Goal: Find specific page/section: Find specific page/section

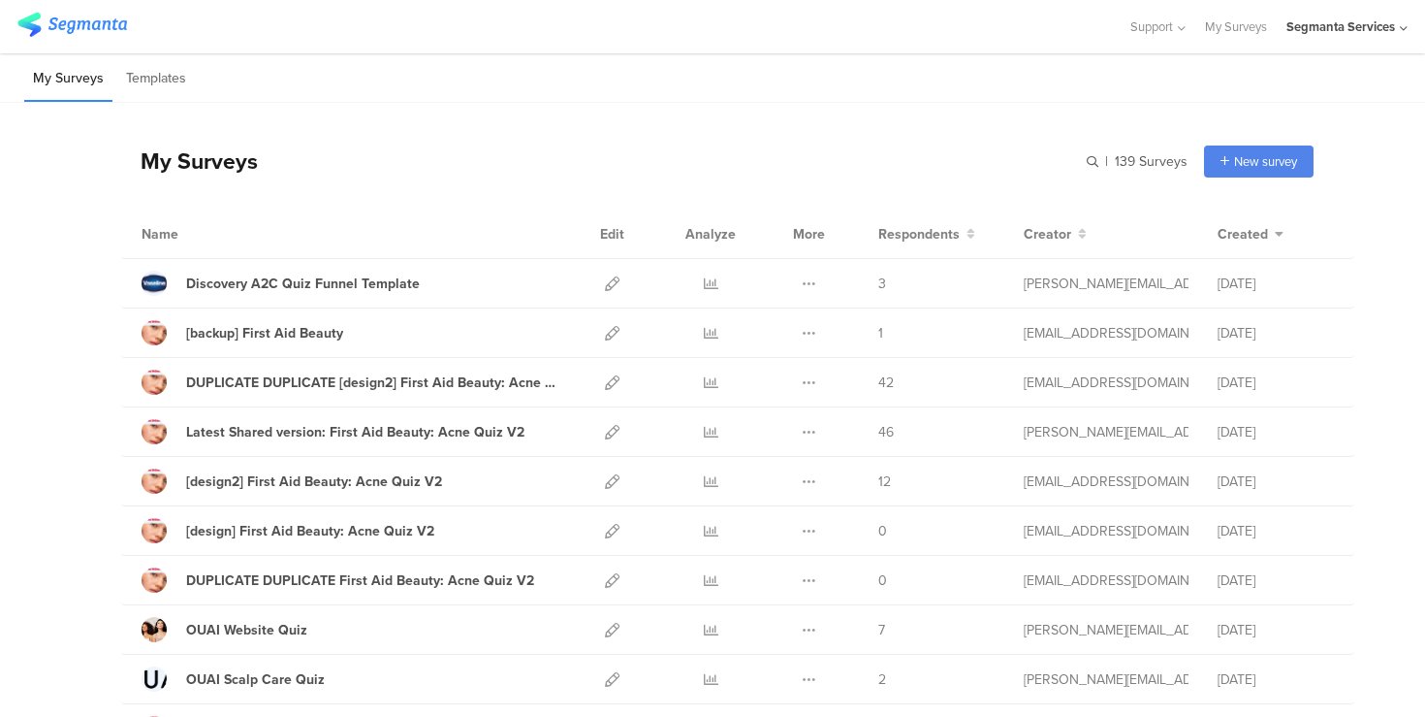
click at [801, 97] on div "My Surveys Templates" at bounding box center [712, 77] width 1425 height 49
